Goal: Register for event/course

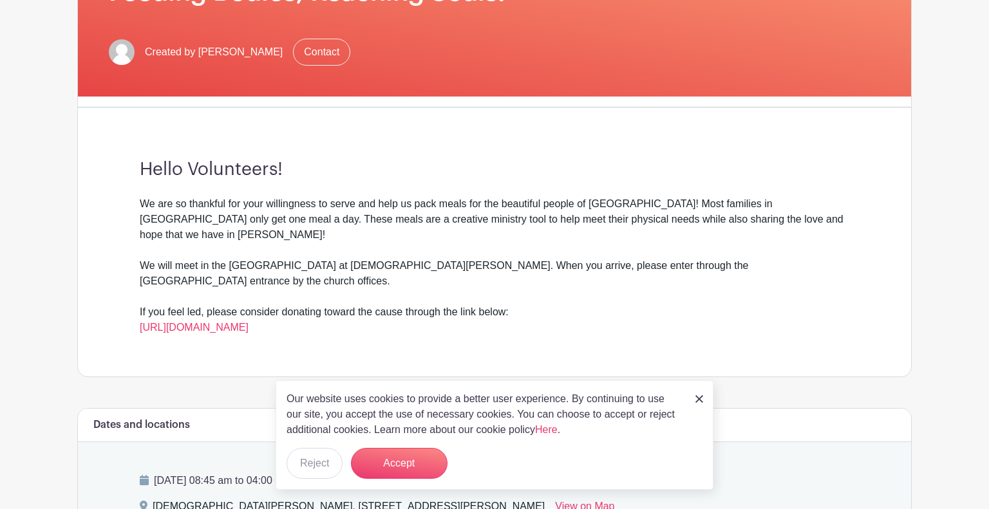
scroll to position [241, 0]
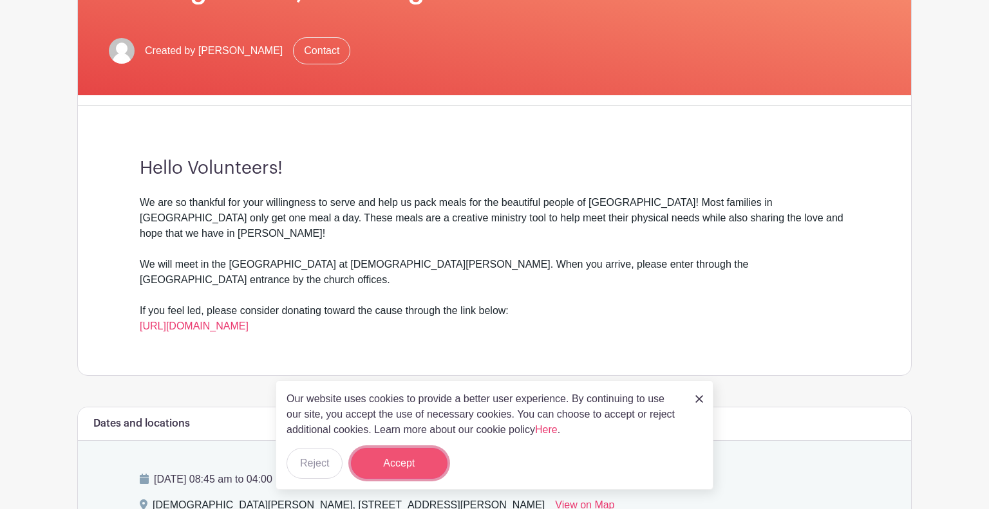
click at [388, 459] on button "Accept" at bounding box center [399, 463] width 97 height 31
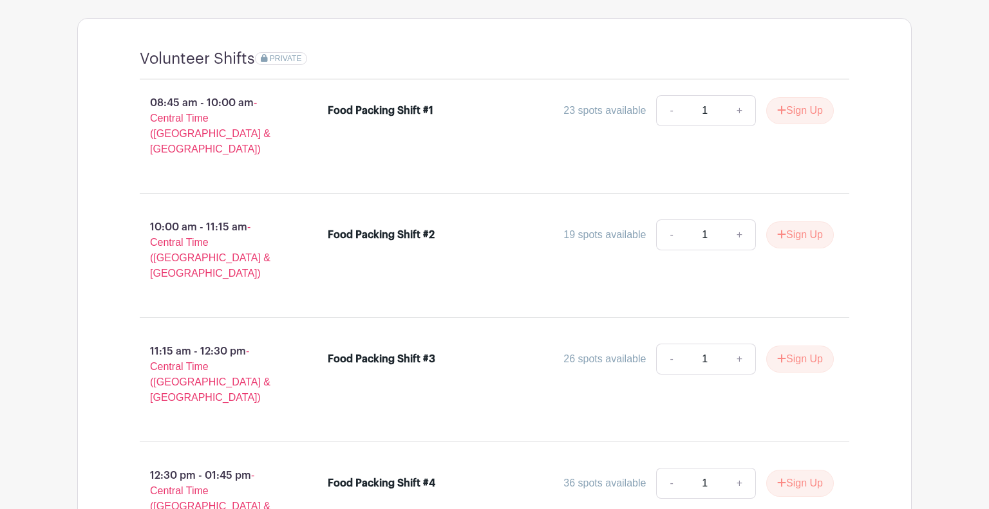
scroll to position [784, 0]
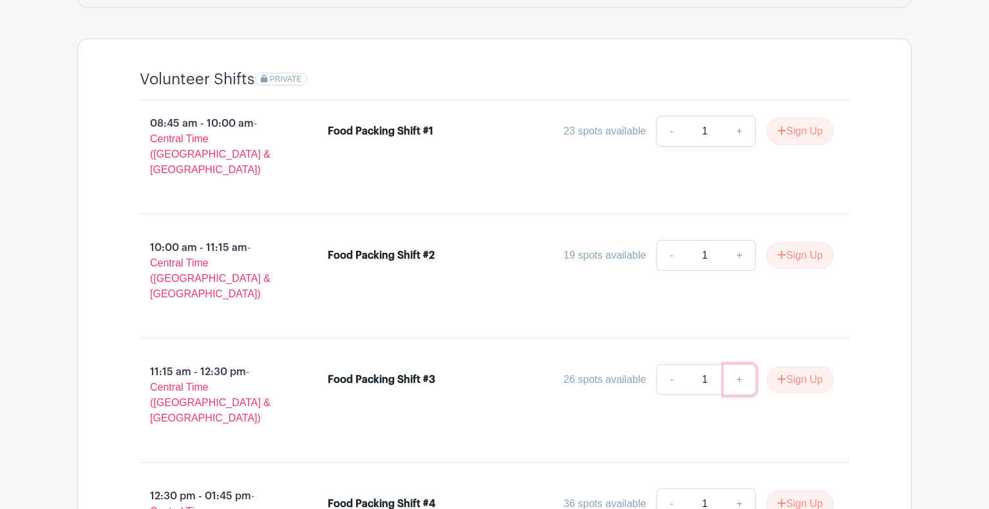
click at [738, 364] on link "+" at bounding box center [740, 379] width 32 height 31
type input "2"
click at [738, 489] on link "+" at bounding box center [740, 504] width 32 height 31
click at [664, 489] on link "-" at bounding box center [671, 504] width 30 height 31
type input "1"
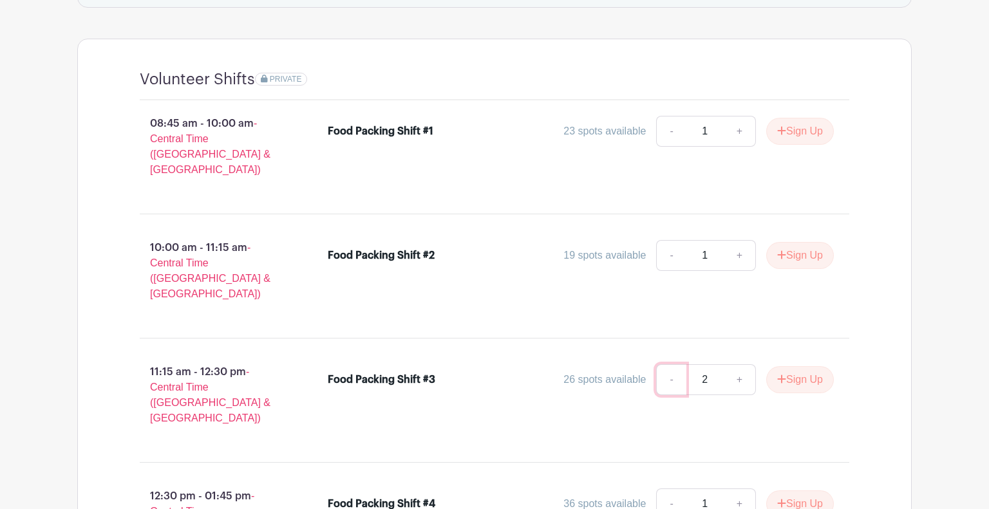
click at [664, 364] on link "-" at bounding box center [671, 379] width 30 height 31
type input "1"
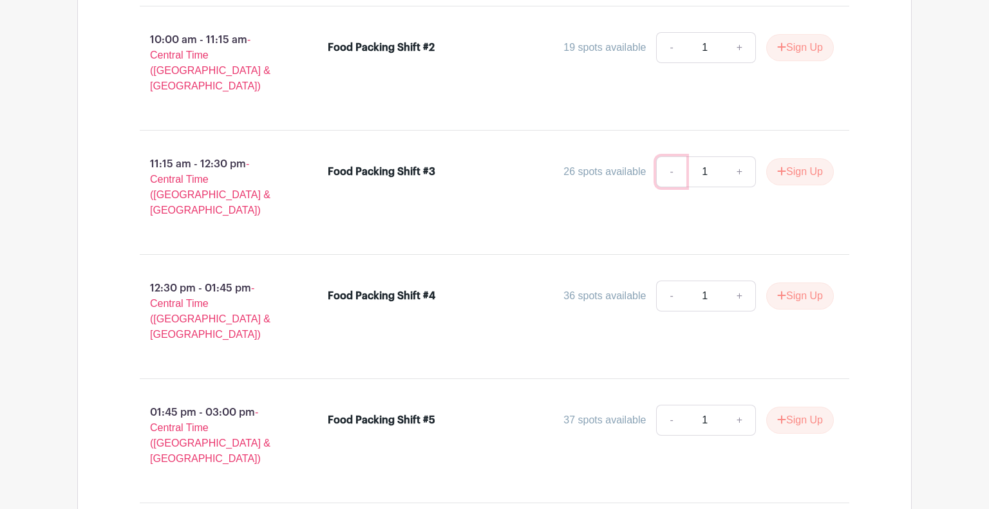
scroll to position [988, 0]
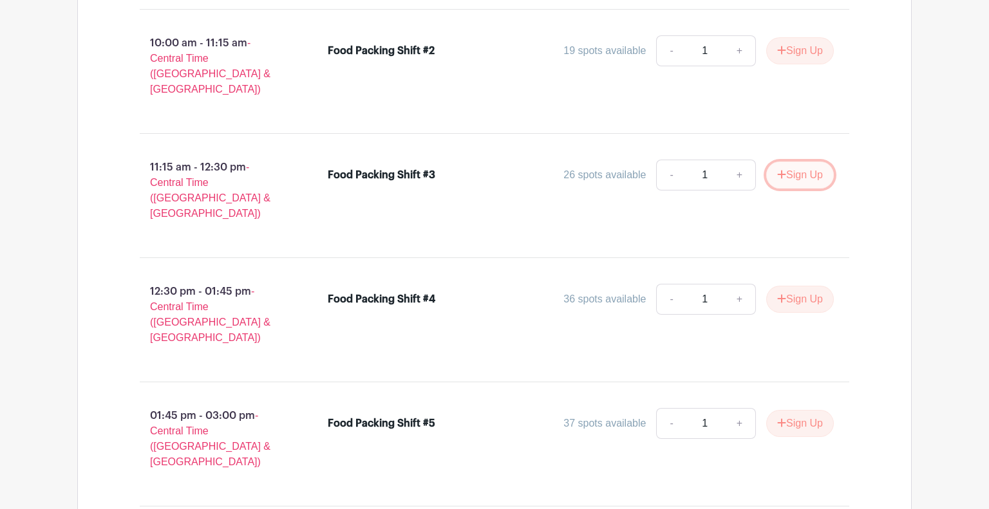
click at [800, 162] on button "Sign Up" at bounding box center [800, 175] width 68 height 27
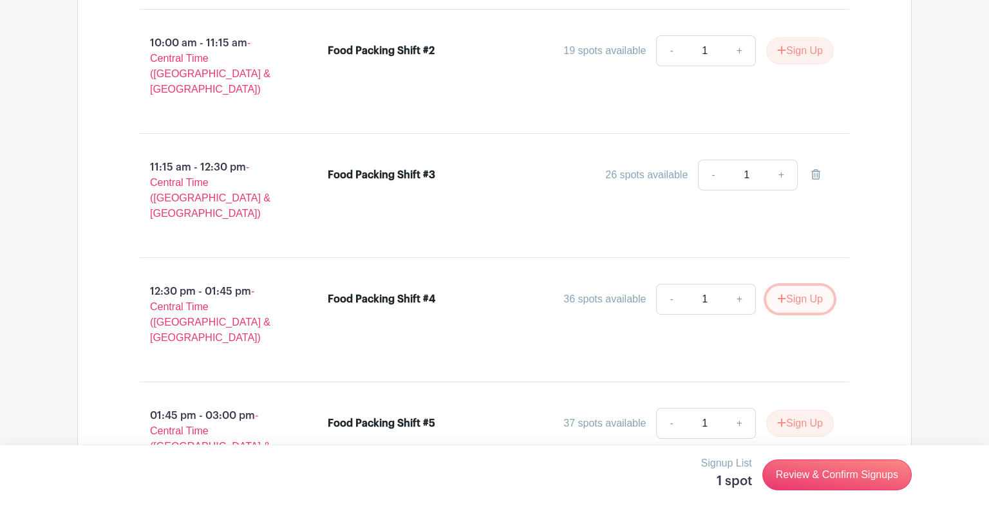
click at [787, 286] on button "Sign Up" at bounding box center [800, 299] width 68 height 27
click at [783, 410] on button "Sign Up" at bounding box center [800, 423] width 68 height 27
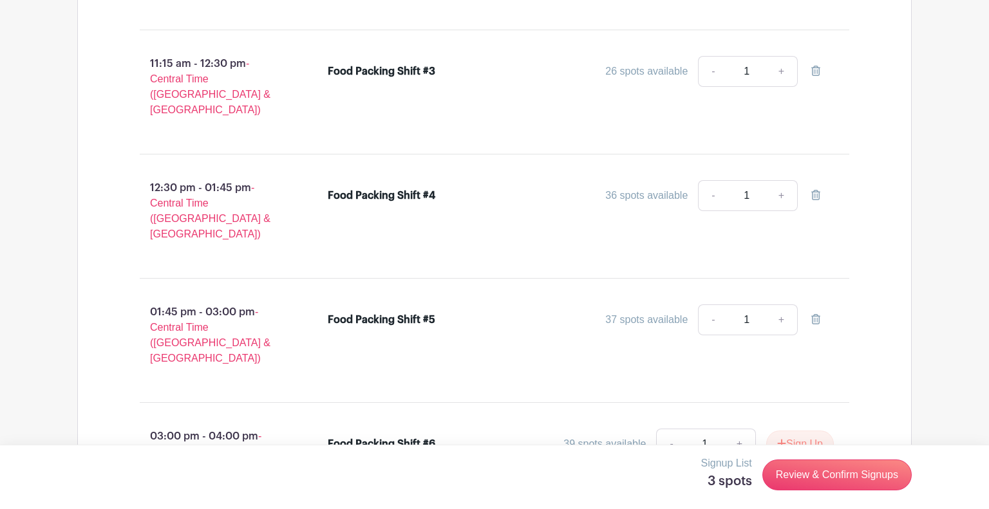
scroll to position [1314, 0]
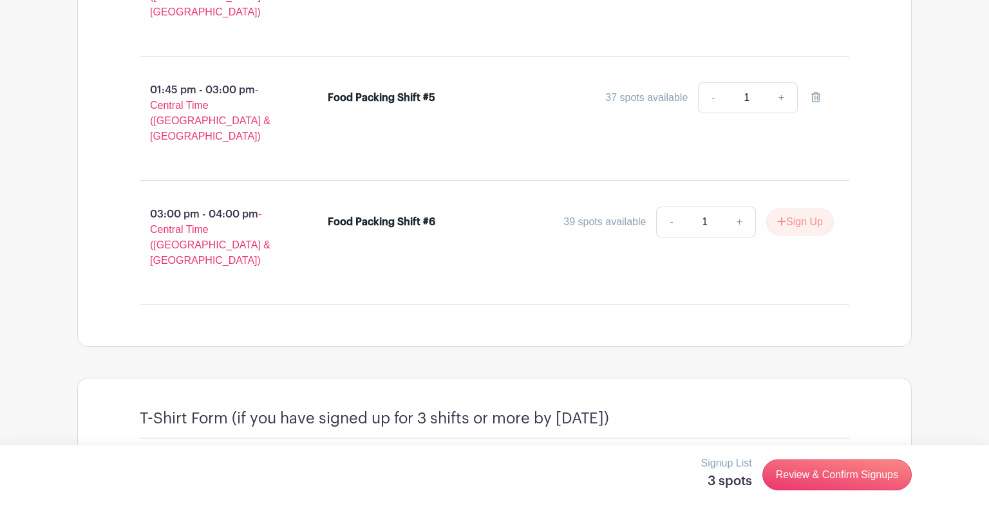
click at [660, 478] on input "text" at bounding box center [494, 493] width 709 height 31
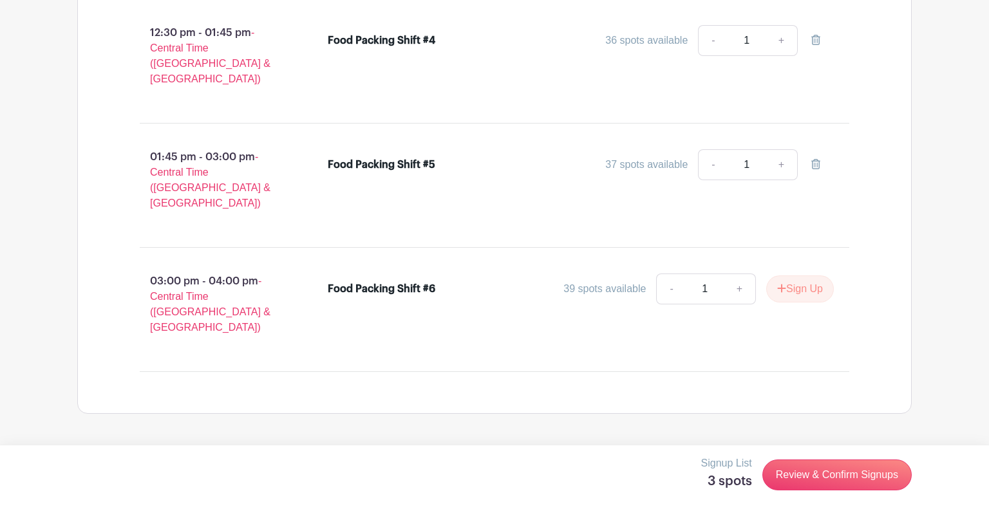
type input "L"
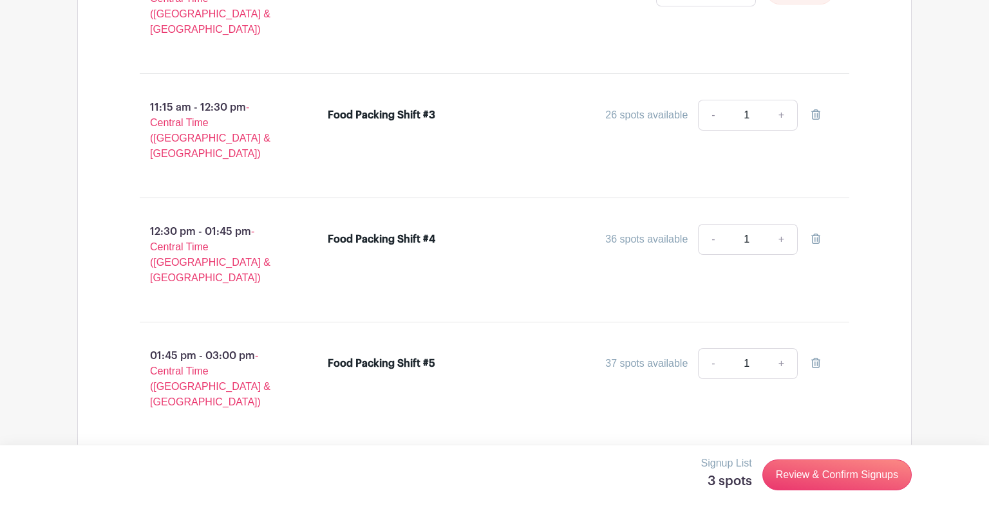
scroll to position [1048, 0]
click at [733, 473] on link "+" at bounding box center [740, 488] width 32 height 31
click at [673, 473] on link "-" at bounding box center [671, 488] width 30 height 31
type input "1"
click at [771, 474] on button "Sign Up" at bounding box center [800, 487] width 68 height 27
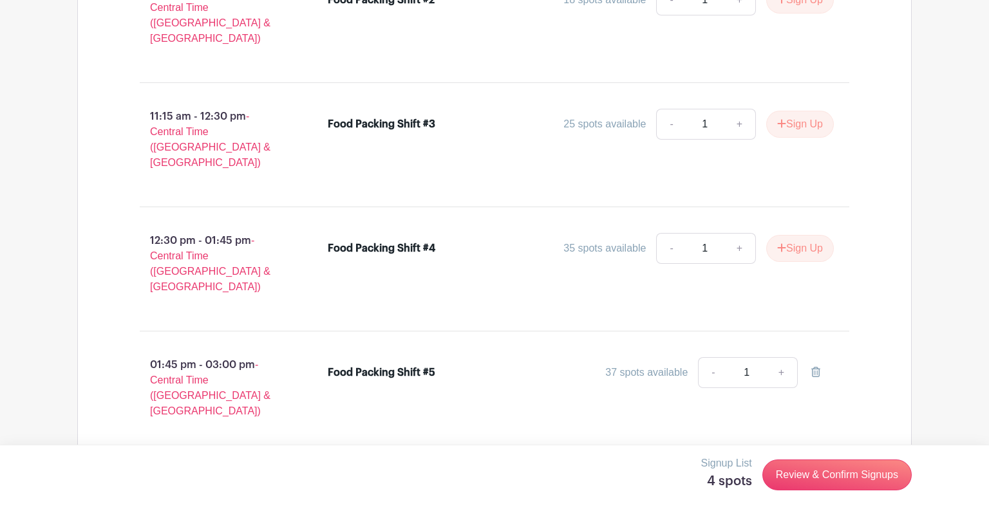
scroll to position [1042, 0]
